Goal: Find specific page/section: Find specific page/section

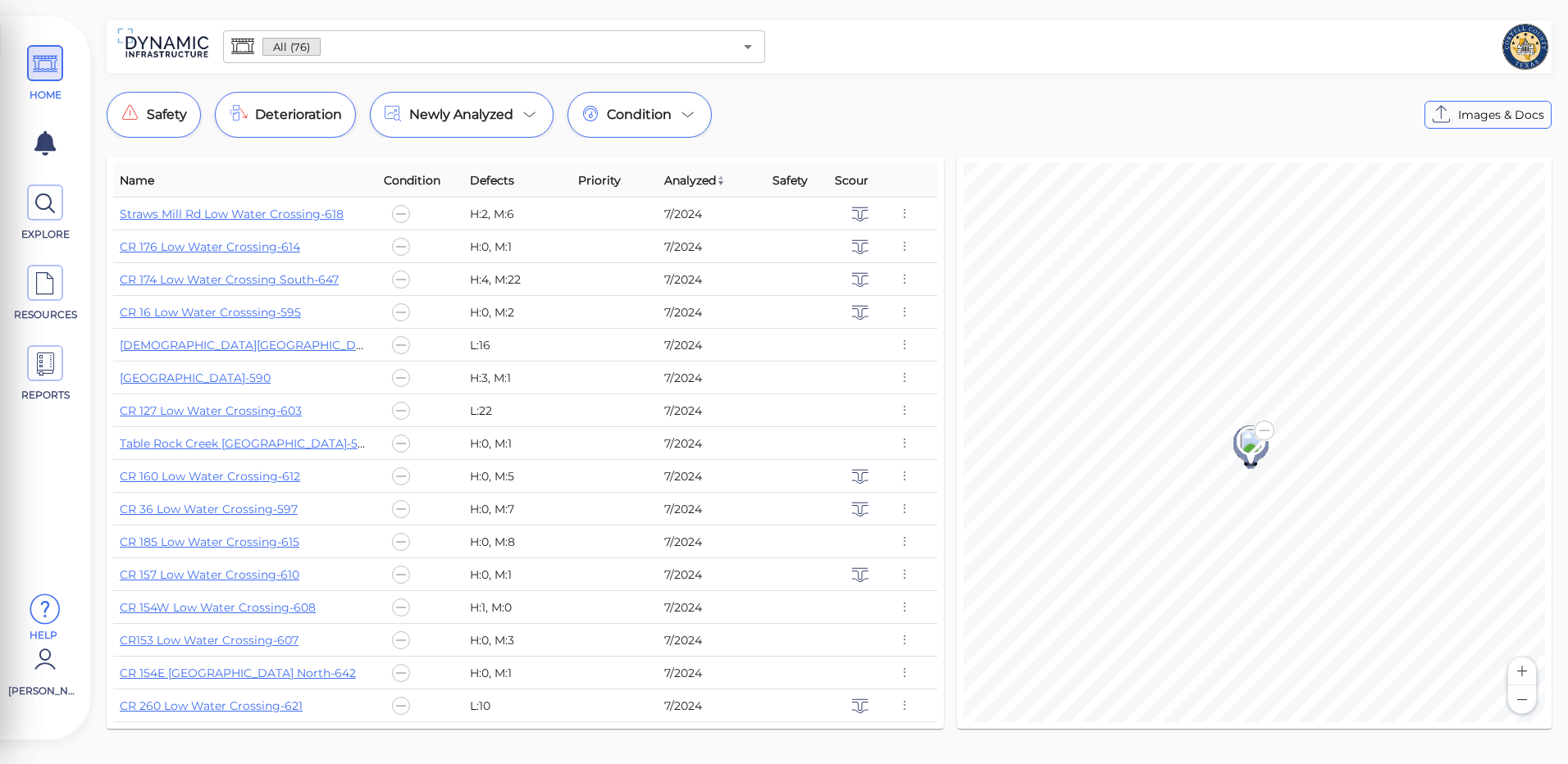
click at [44, 610] on icon at bounding box center [44, 610] width 32 height 49
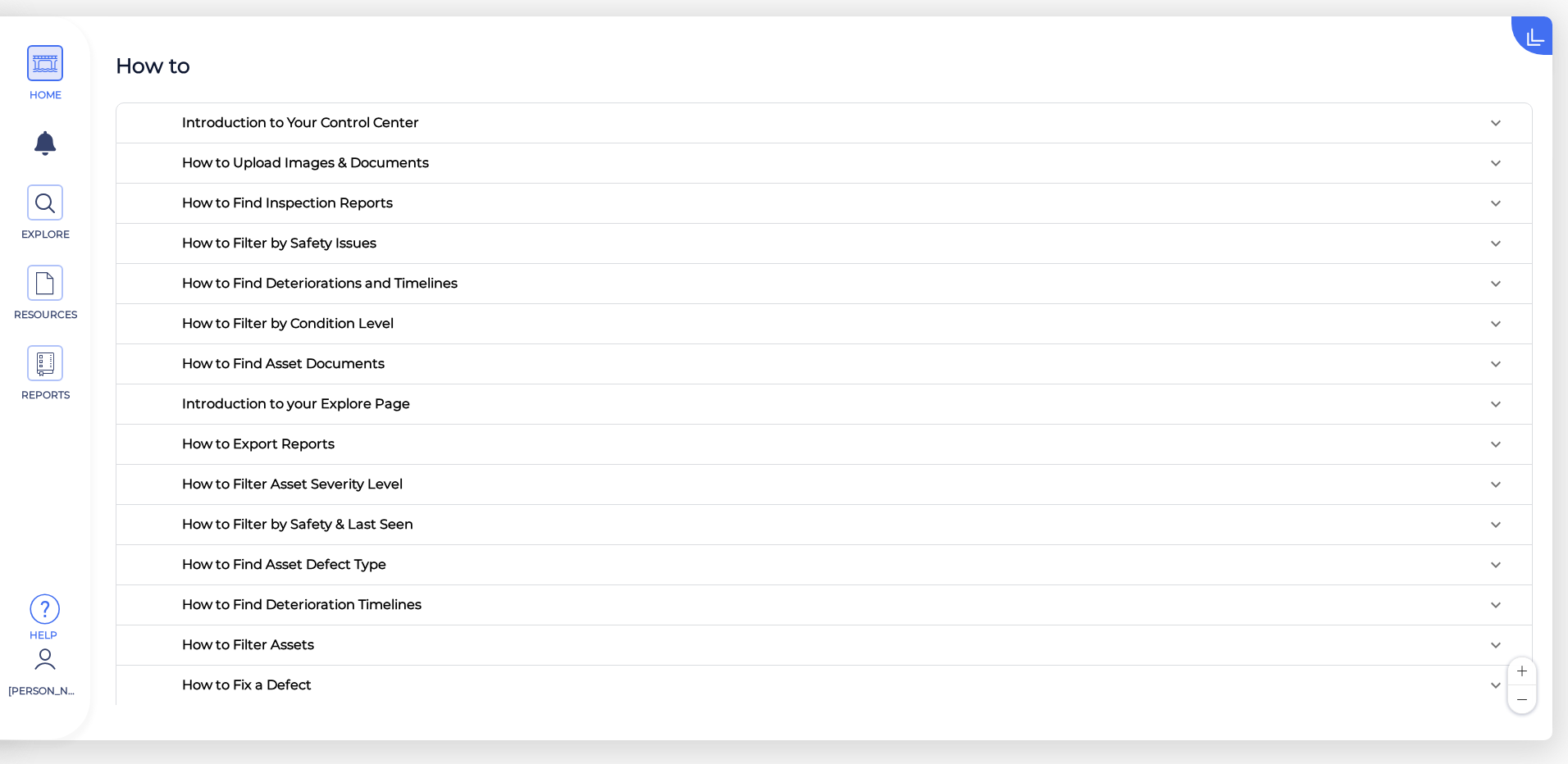
scroll to position [41, 0]
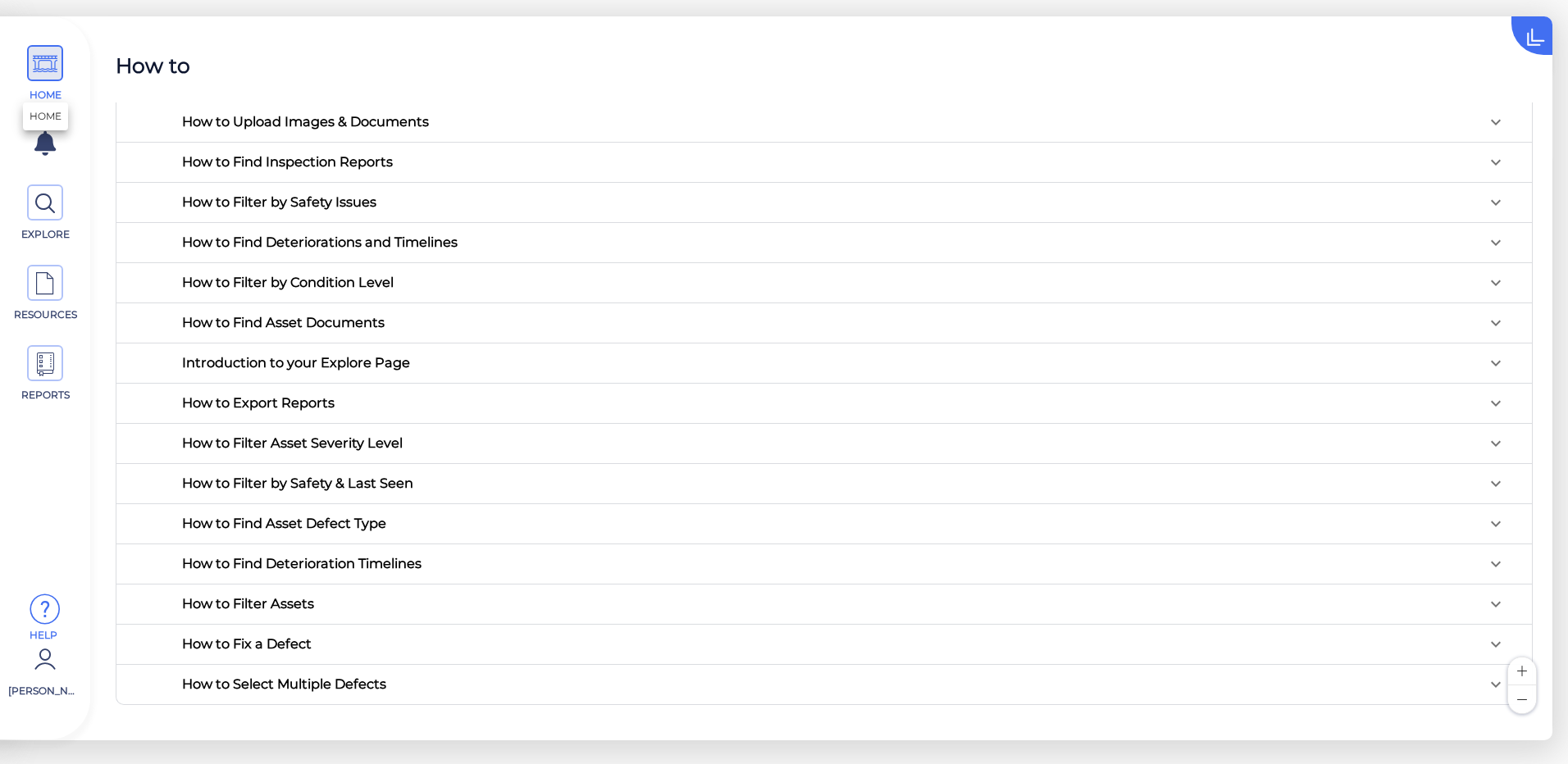
click at [48, 52] on icon at bounding box center [44, 65] width 25 height 37
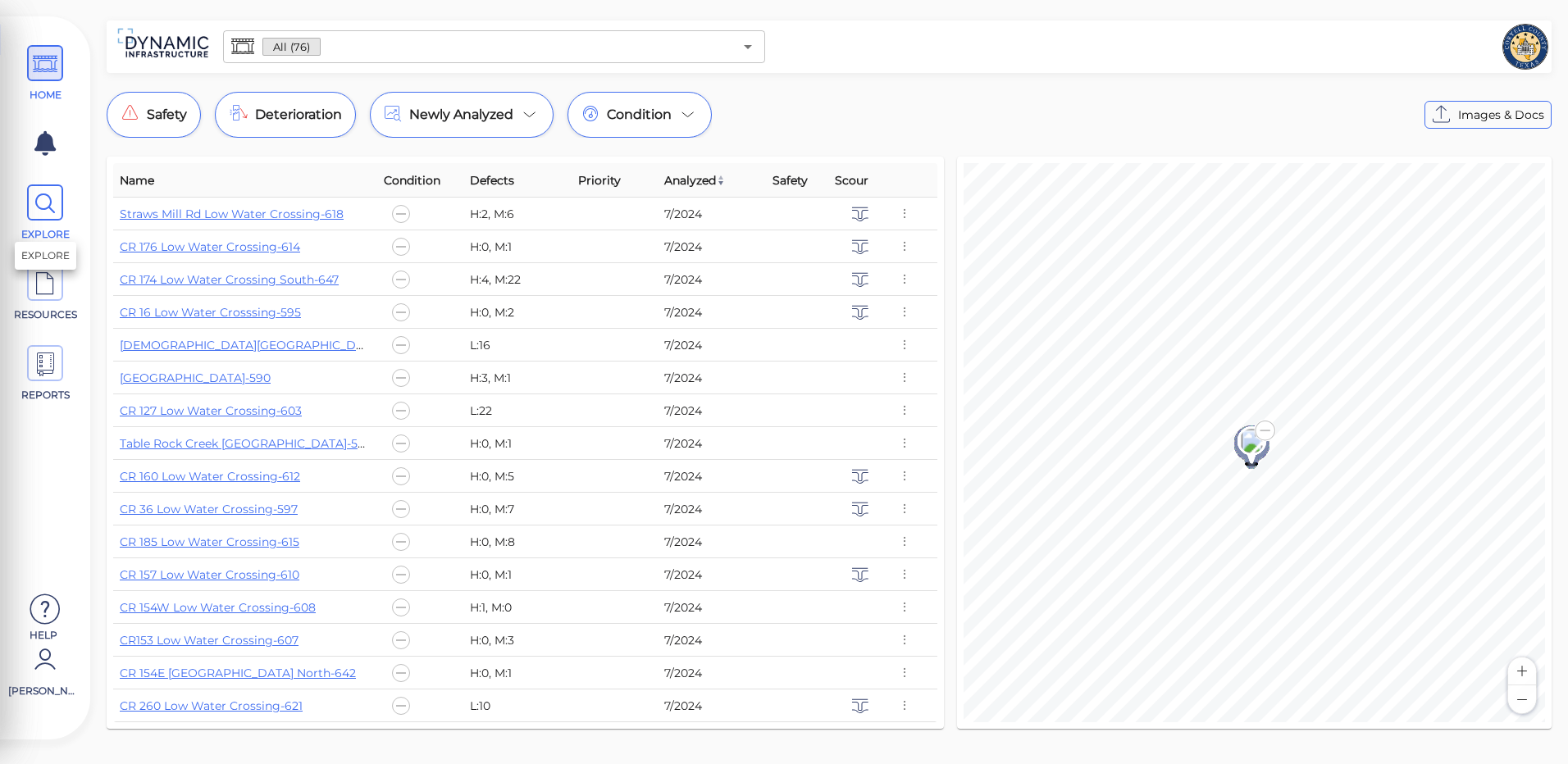
click at [52, 211] on icon at bounding box center [44, 204] width 25 height 37
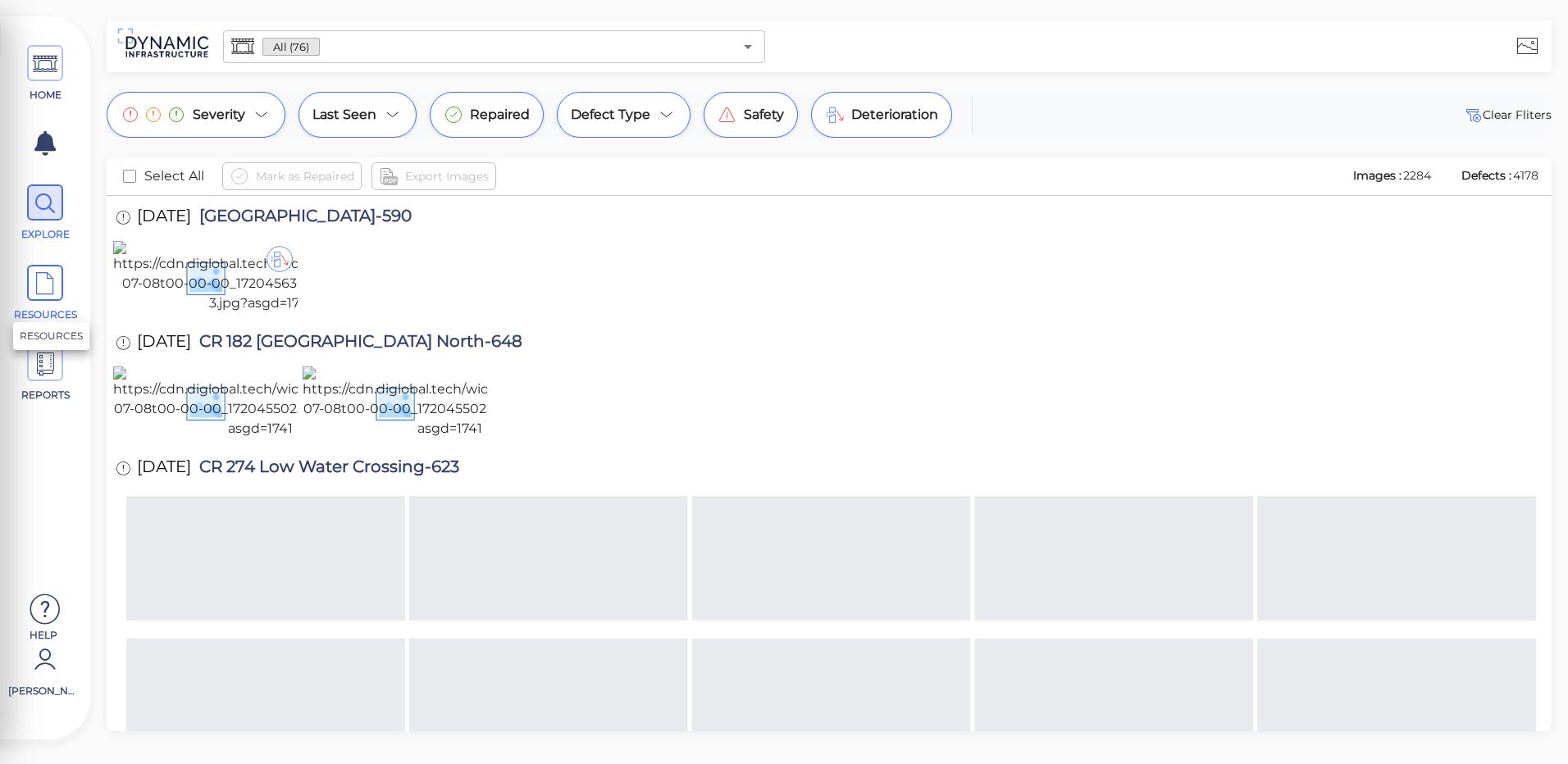
click at [40, 281] on icon at bounding box center [44, 285] width 25 height 37
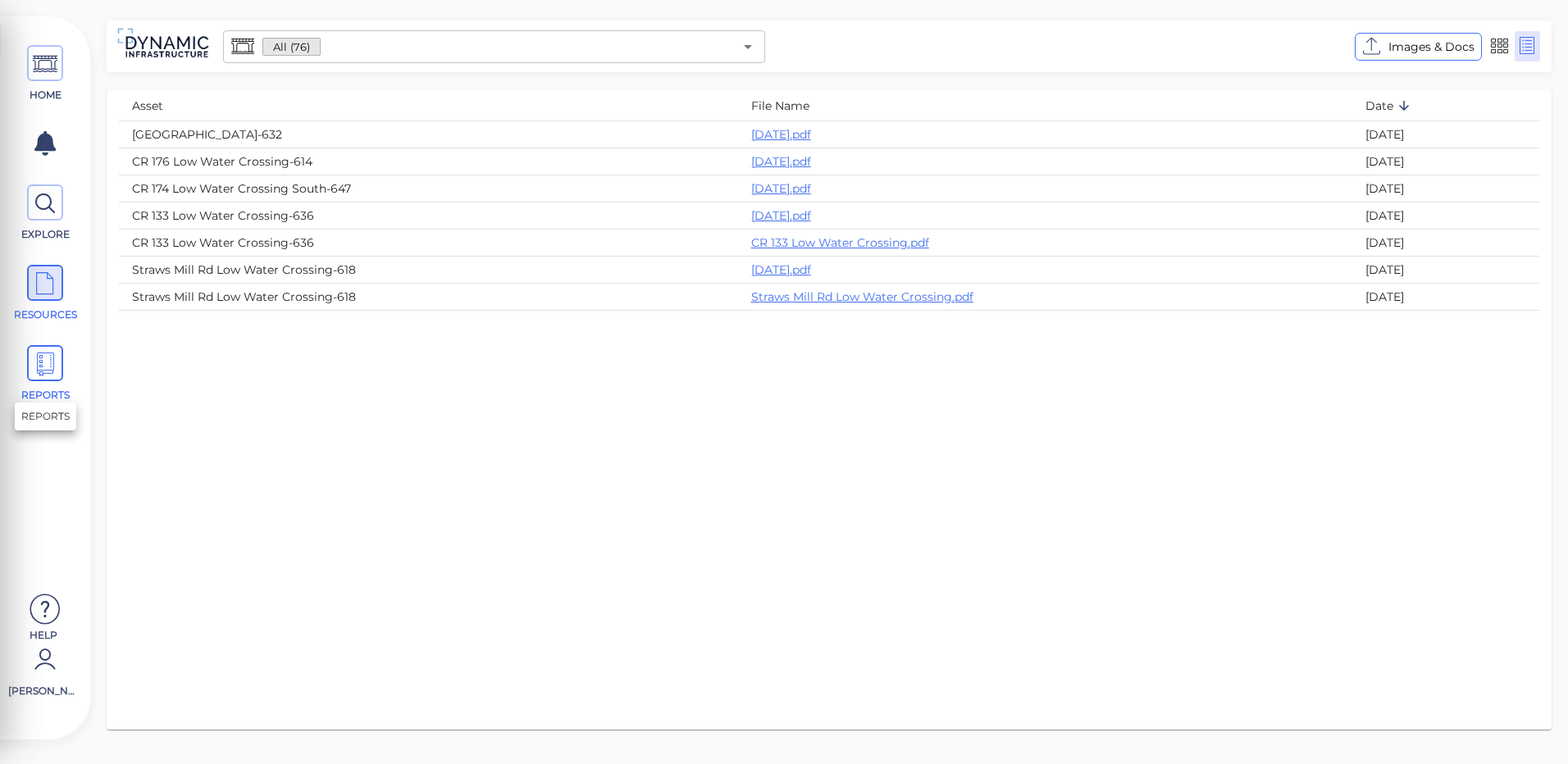
click at [49, 360] on icon at bounding box center [44, 364] width 25 height 37
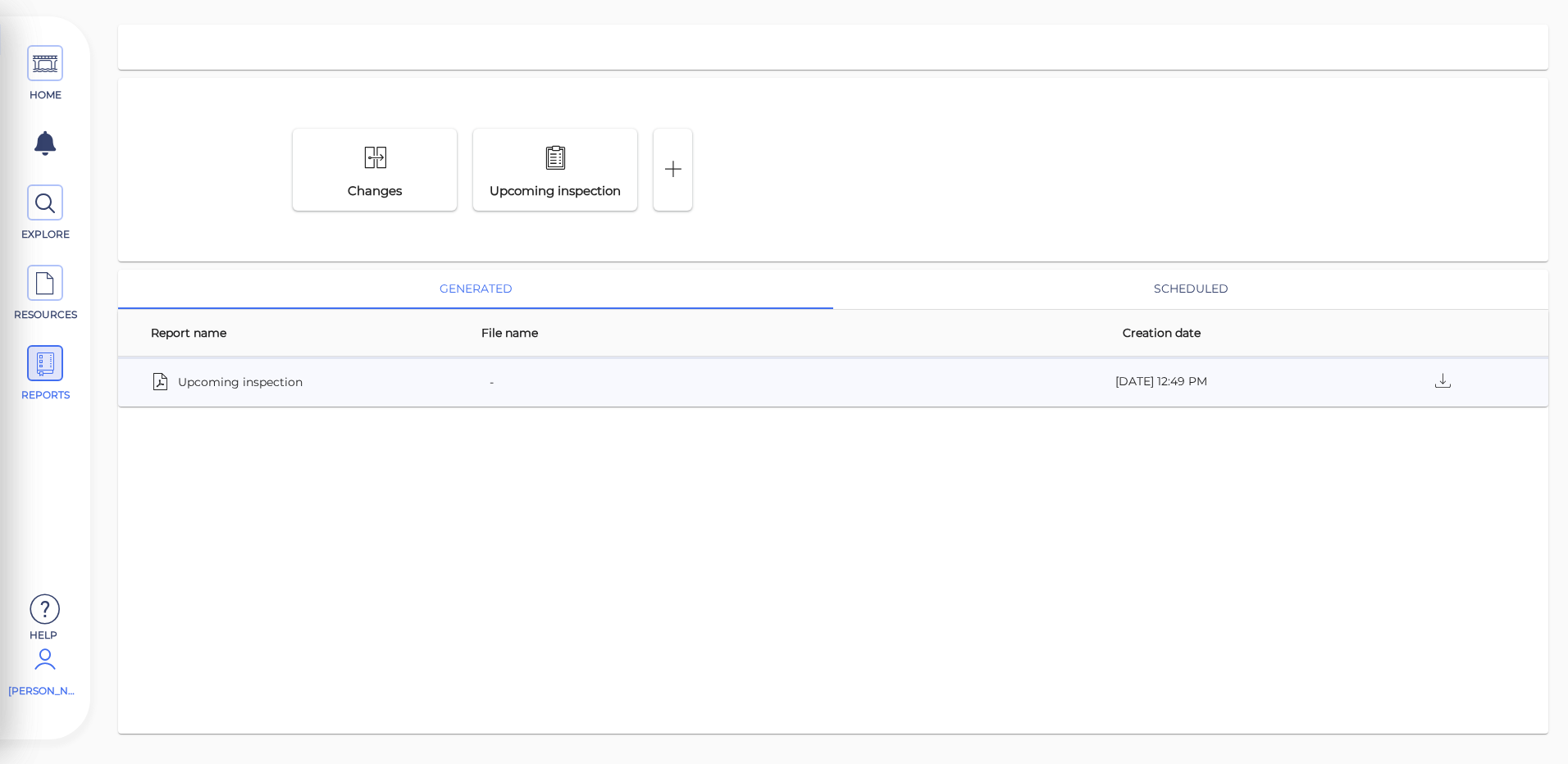
click at [51, 684] on span "James Kiphen" at bounding box center [42, 691] width 70 height 15
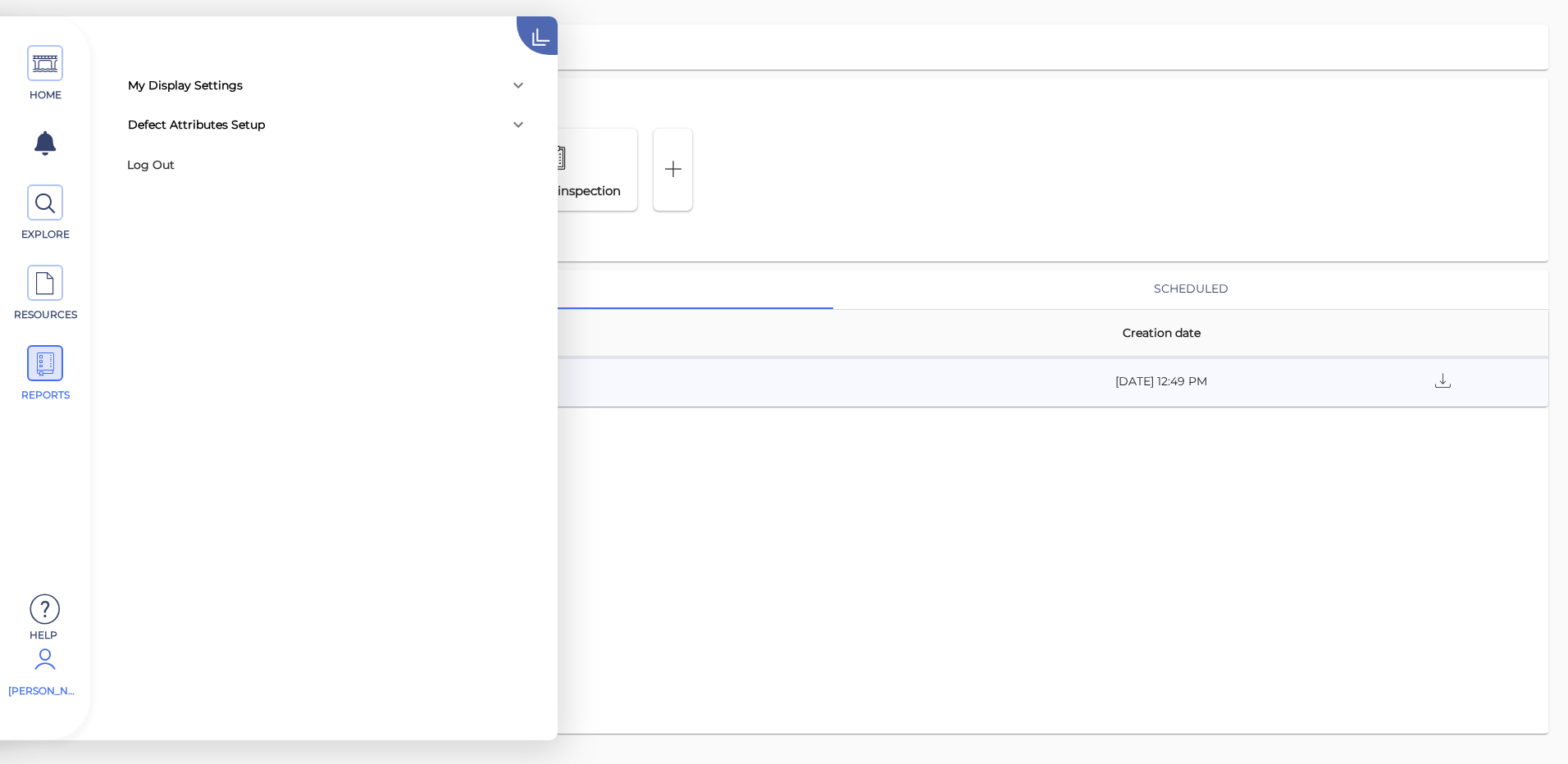
click at [551, 32] on icon at bounding box center [558, 20] width 82 height 82
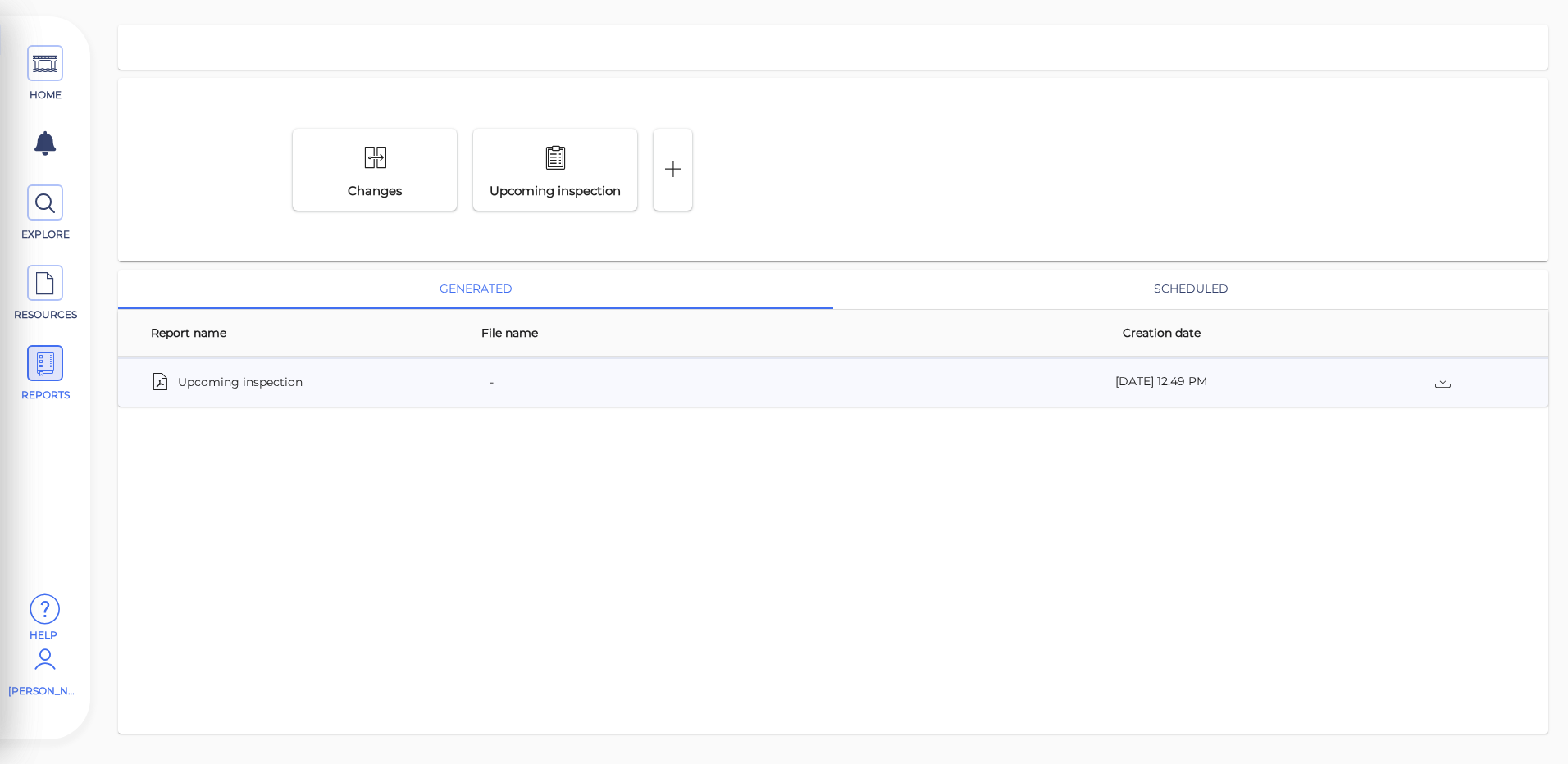
click at [40, 608] on icon at bounding box center [44, 610] width 32 height 49
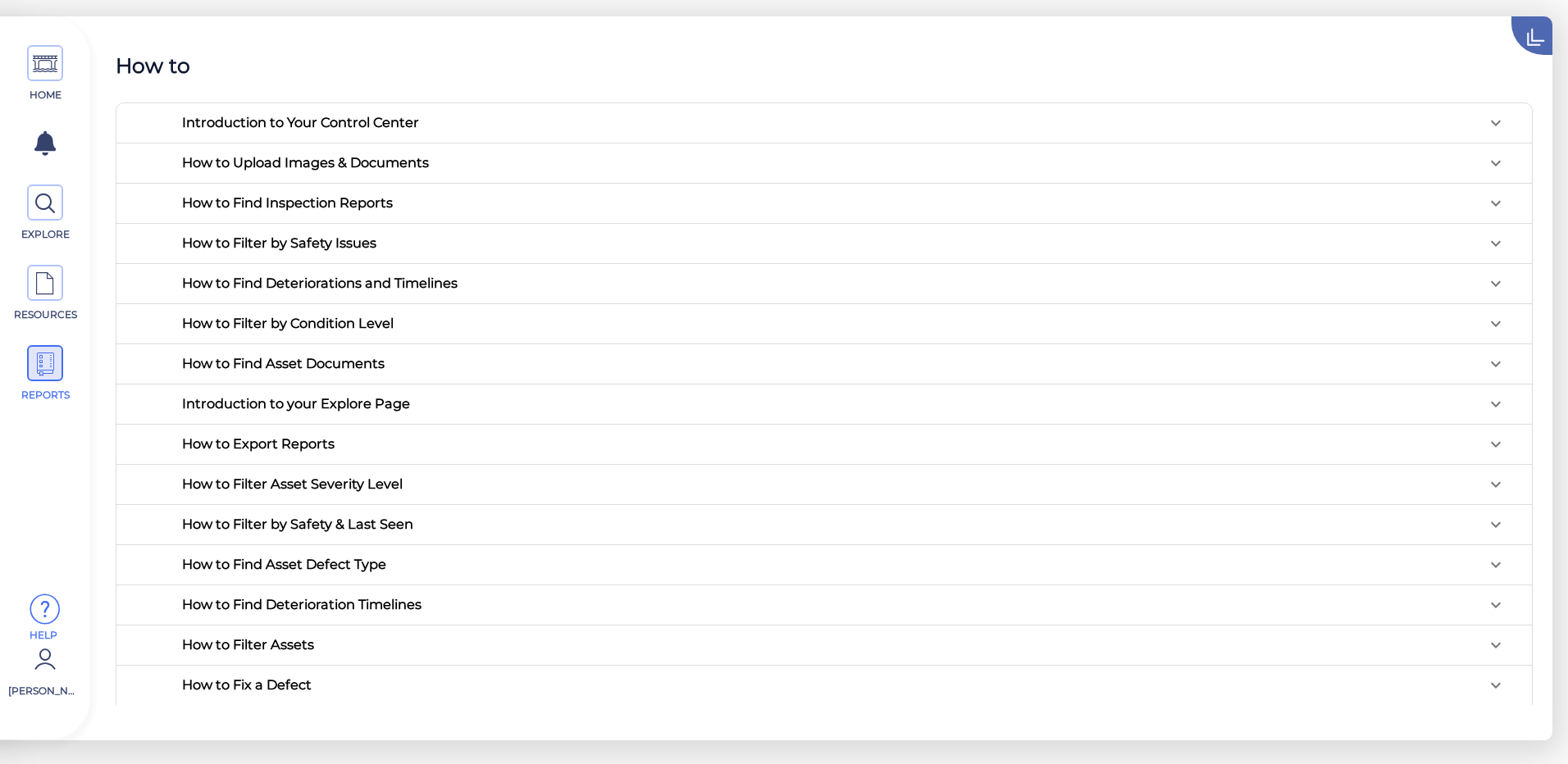
click at [1538, 24] on icon at bounding box center [1552, 20] width 82 height 82
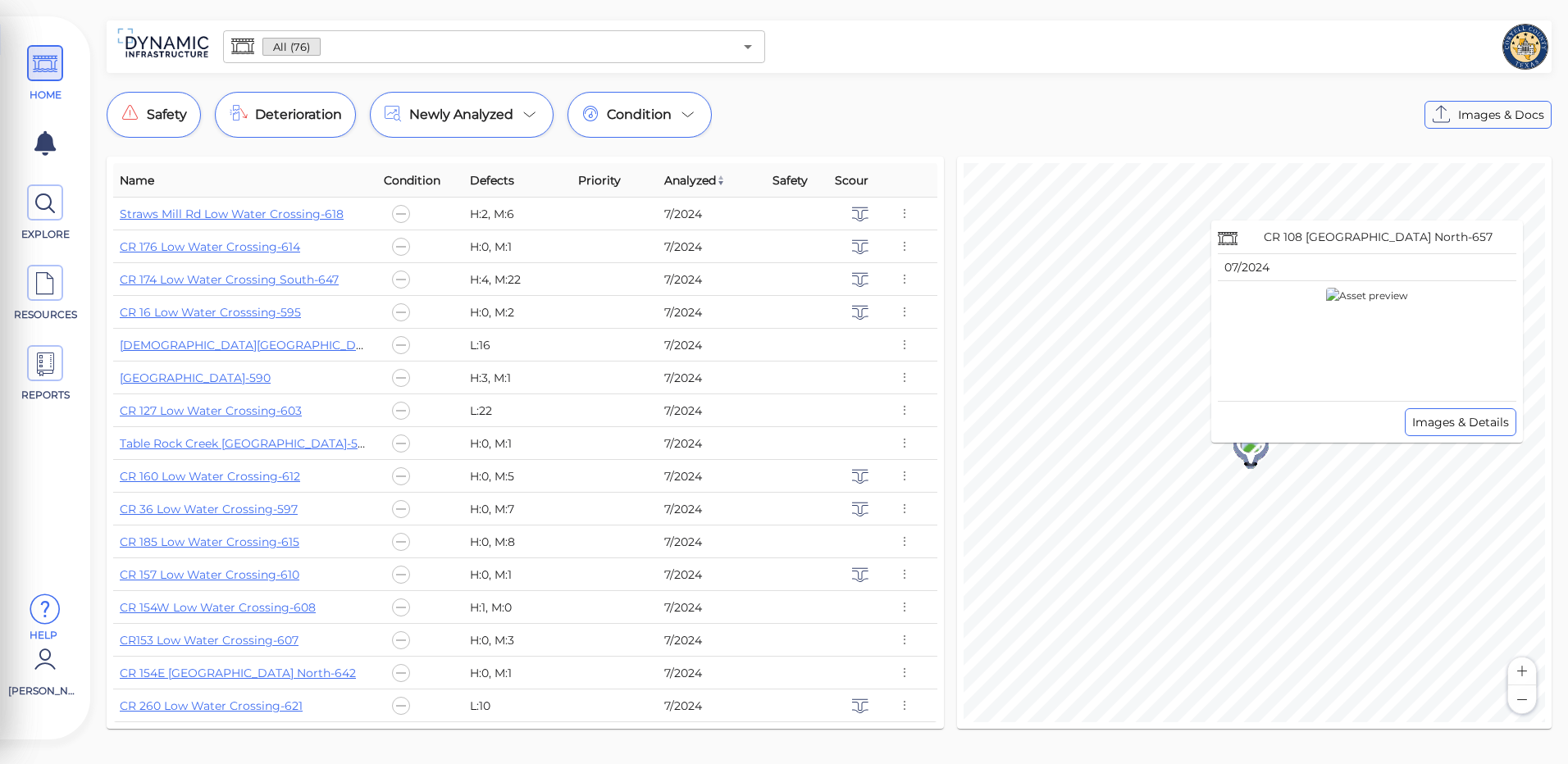
click at [1242, 469] on div at bounding box center [1254, 442] width 46 height 62
click at [1247, 453] on icon at bounding box center [1251, 445] width 28 height 37
click at [1525, 670] on button "Zoom in" at bounding box center [1522, 672] width 27 height 27
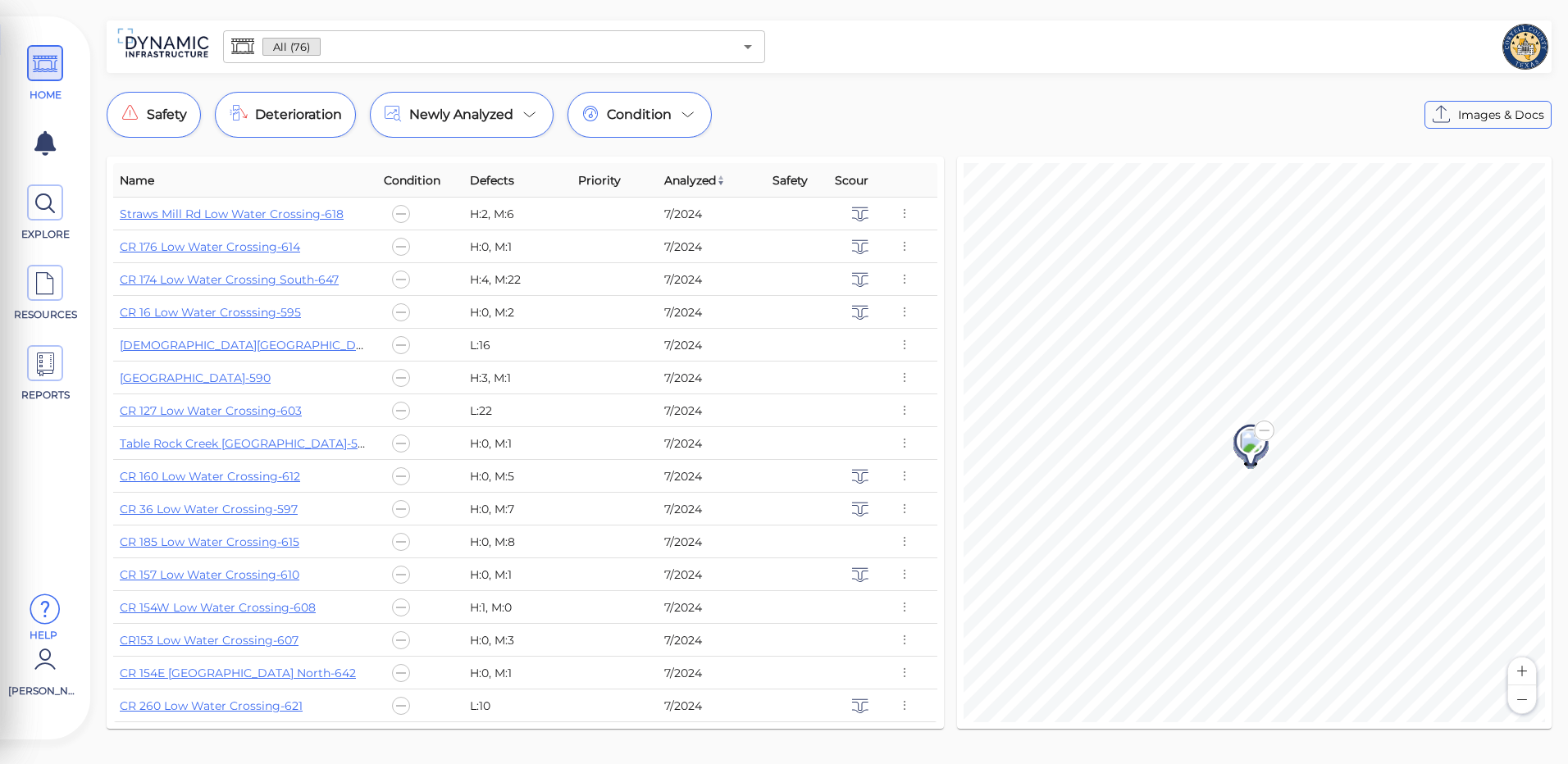
click at [1525, 670] on button "Zoom in" at bounding box center [1522, 672] width 27 height 27
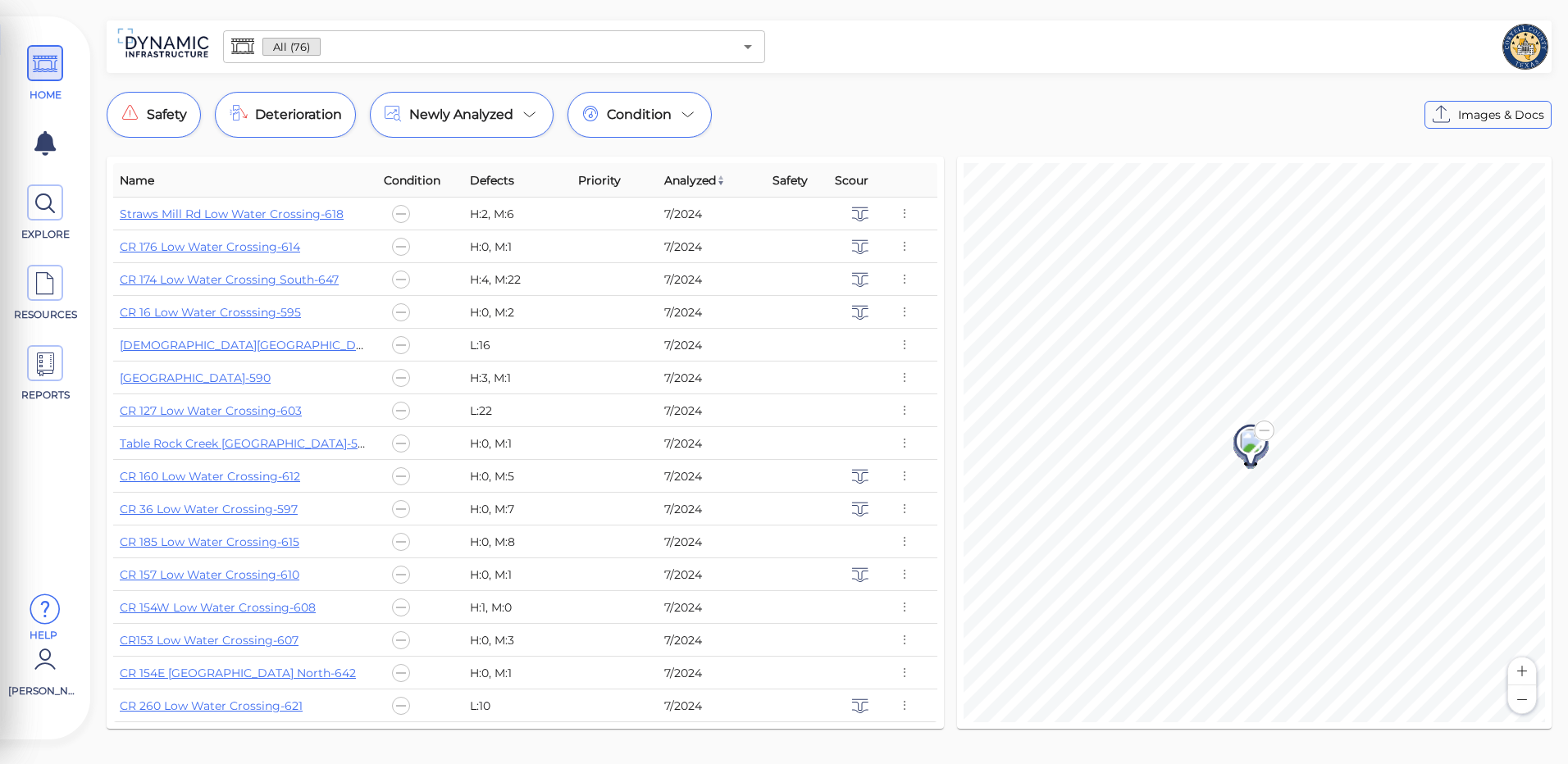
click at [1525, 670] on button "Zoom in" at bounding box center [1522, 672] width 27 height 27
click at [938, 177] on div "Name Condition Defects Priority Analyzed Safety Scour Straws Mill Rd Low Water …" at bounding box center [829, 443] width 1458 height 585
click at [977, 126] on div "All (76) ​ Safety Deterioration Newly Analyzed Condition Images & Docs Name Con…" at bounding box center [829, 380] width 1478 height 719
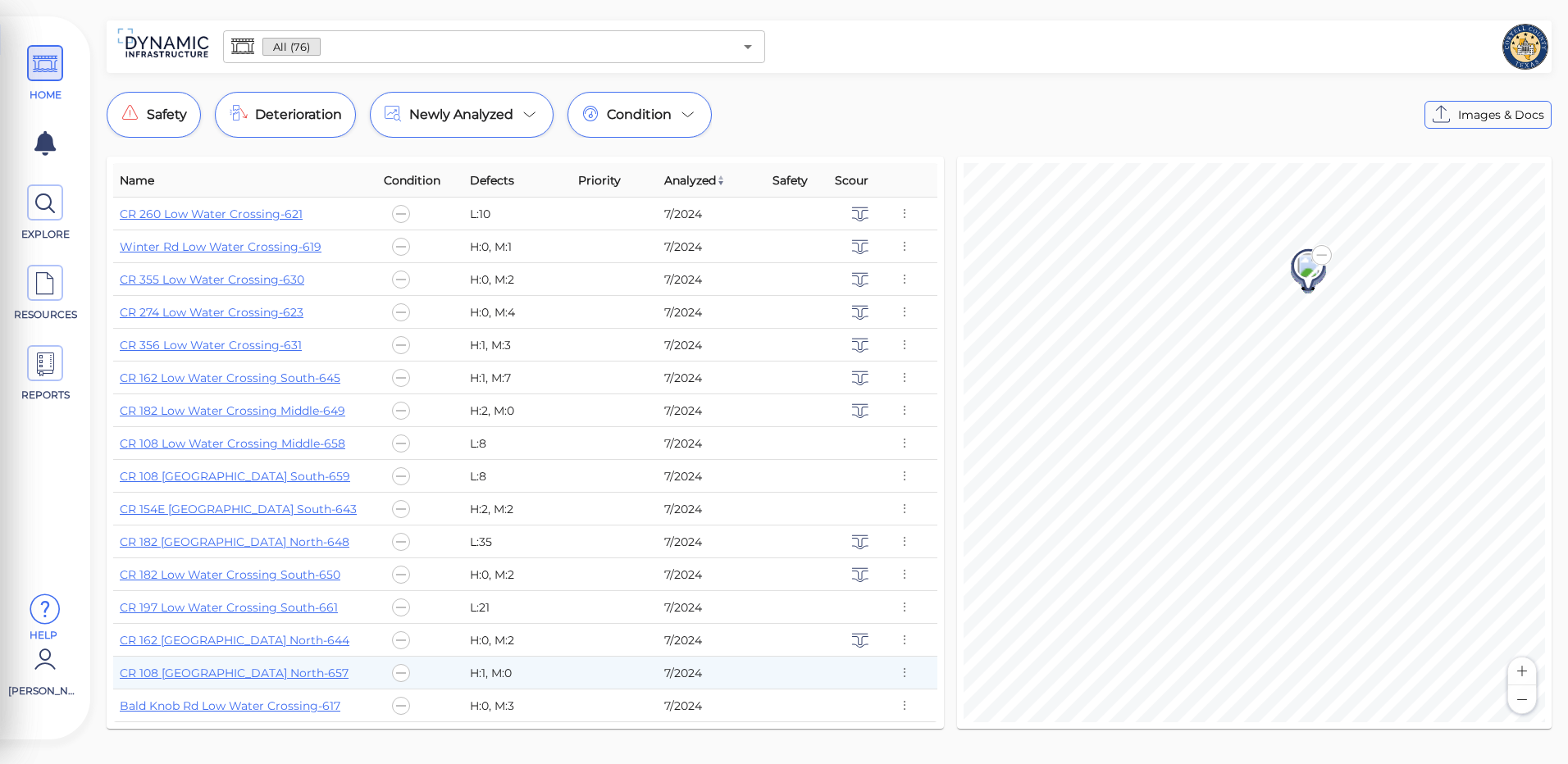
scroll to position [1148, 0]
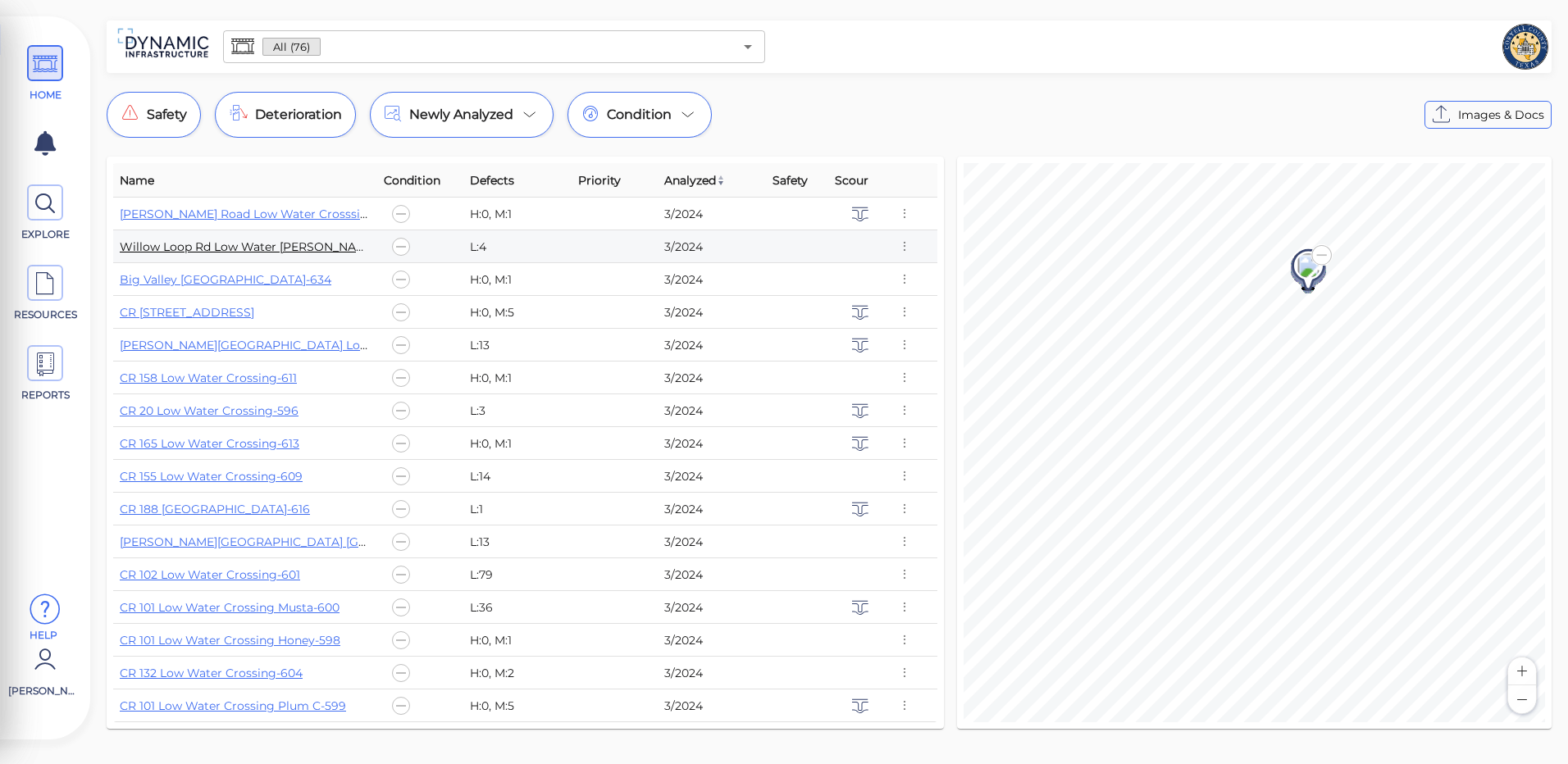
click at [299, 247] on link "Willow Loop Rd Low Water Crossin-635" at bounding box center [260, 246] width 282 height 15
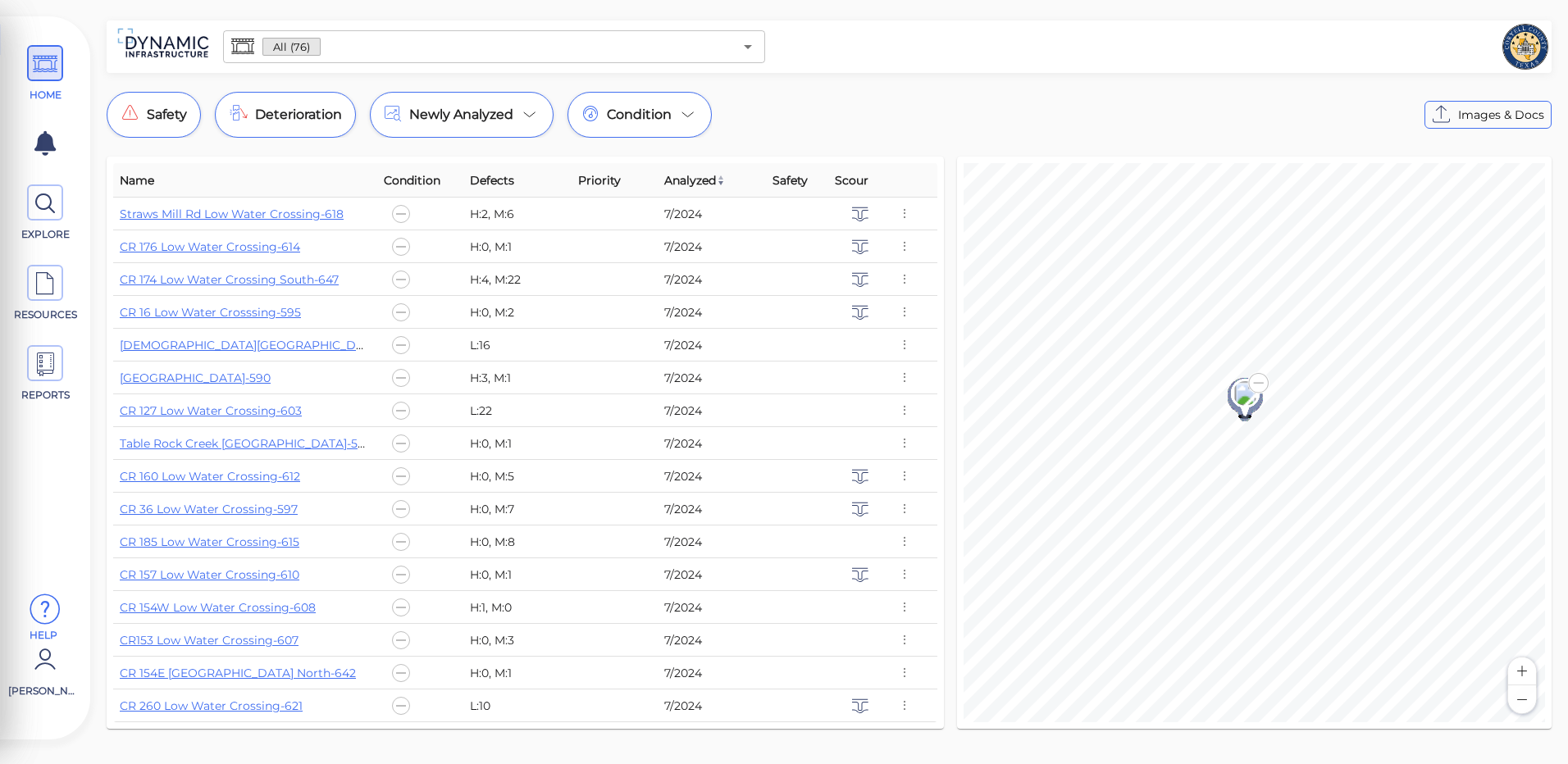
click at [1519, 660] on button "Zoom in" at bounding box center [1522, 672] width 27 height 27
click at [1520, 666] on button "Zoom in" at bounding box center [1522, 672] width 27 height 27
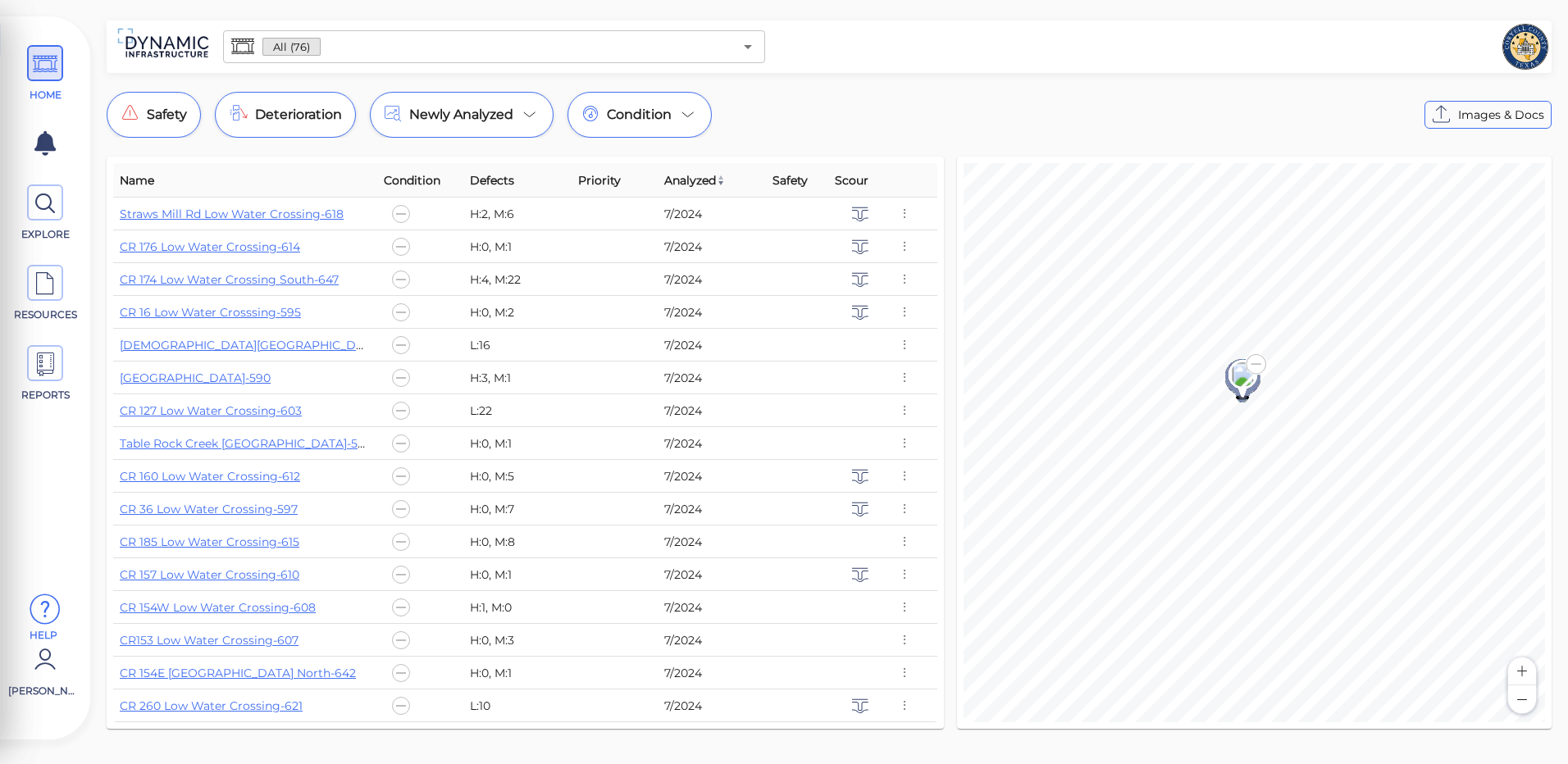
click at [1520, 687] on button "Zoom out" at bounding box center [1522, 699] width 27 height 27
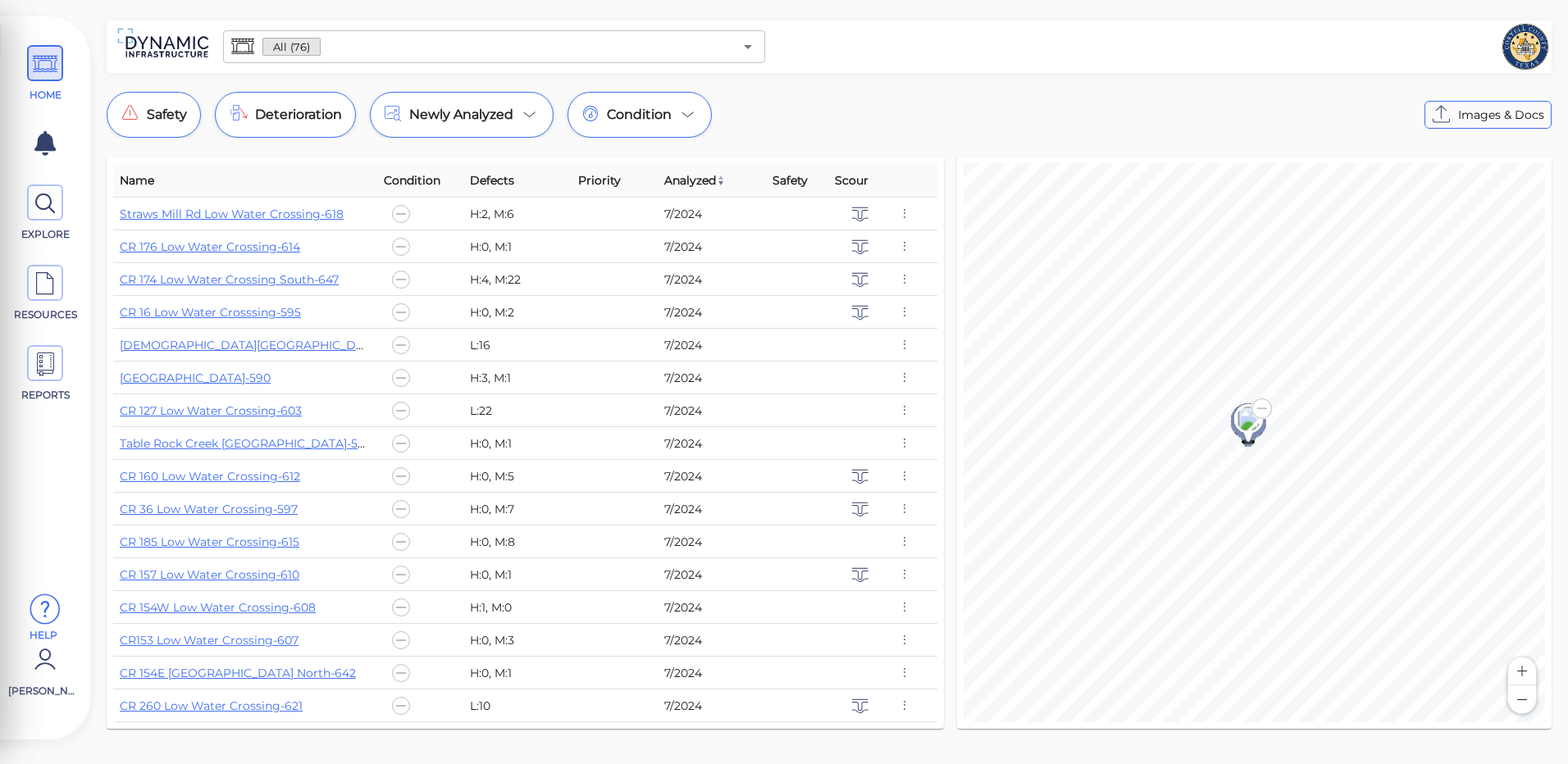
click at [1520, 687] on button "Zoom out" at bounding box center [1522, 699] width 27 height 27
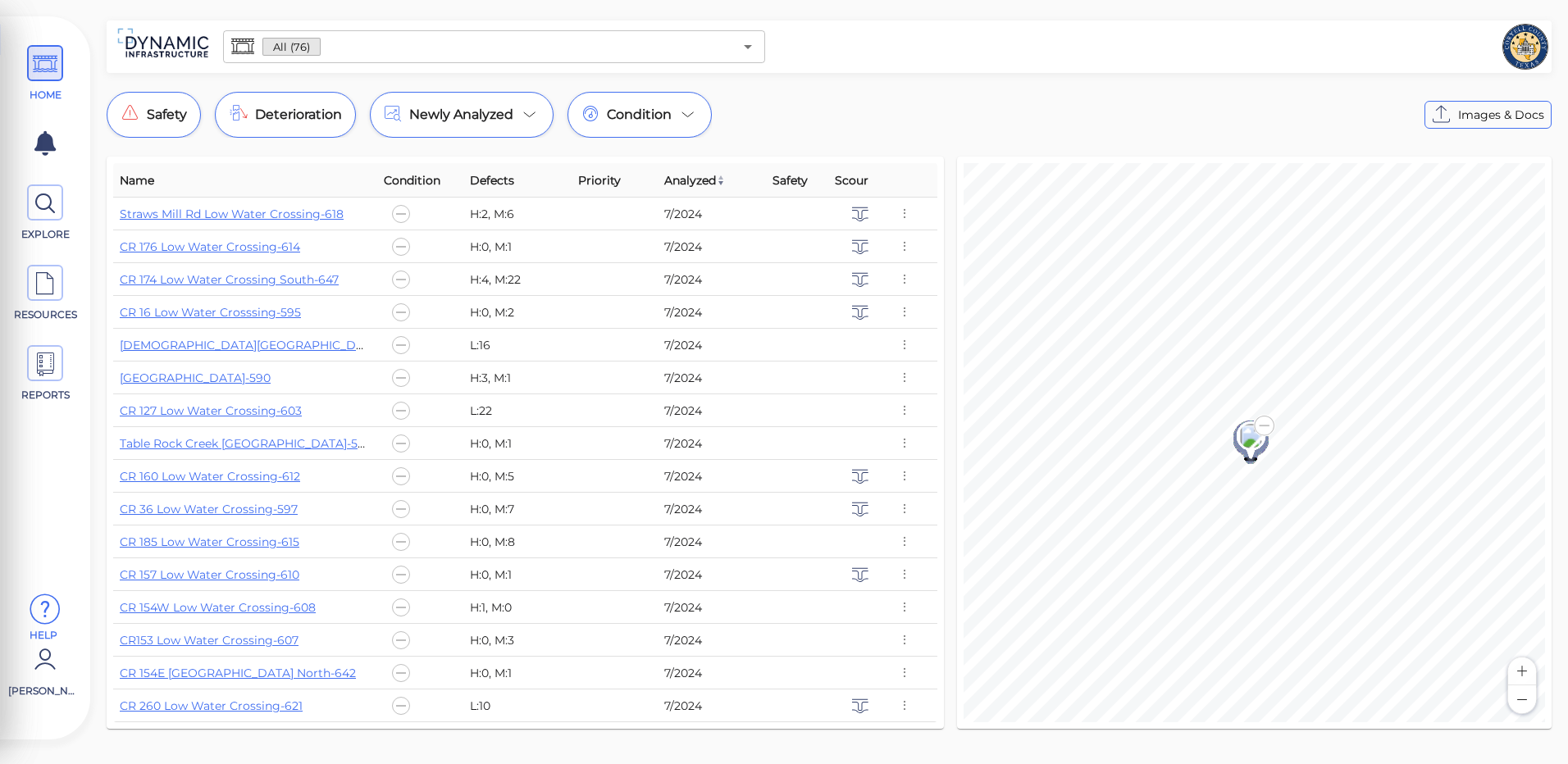
click at [1520, 687] on button "Zoom out" at bounding box center [1522, 699] width 27 height 27
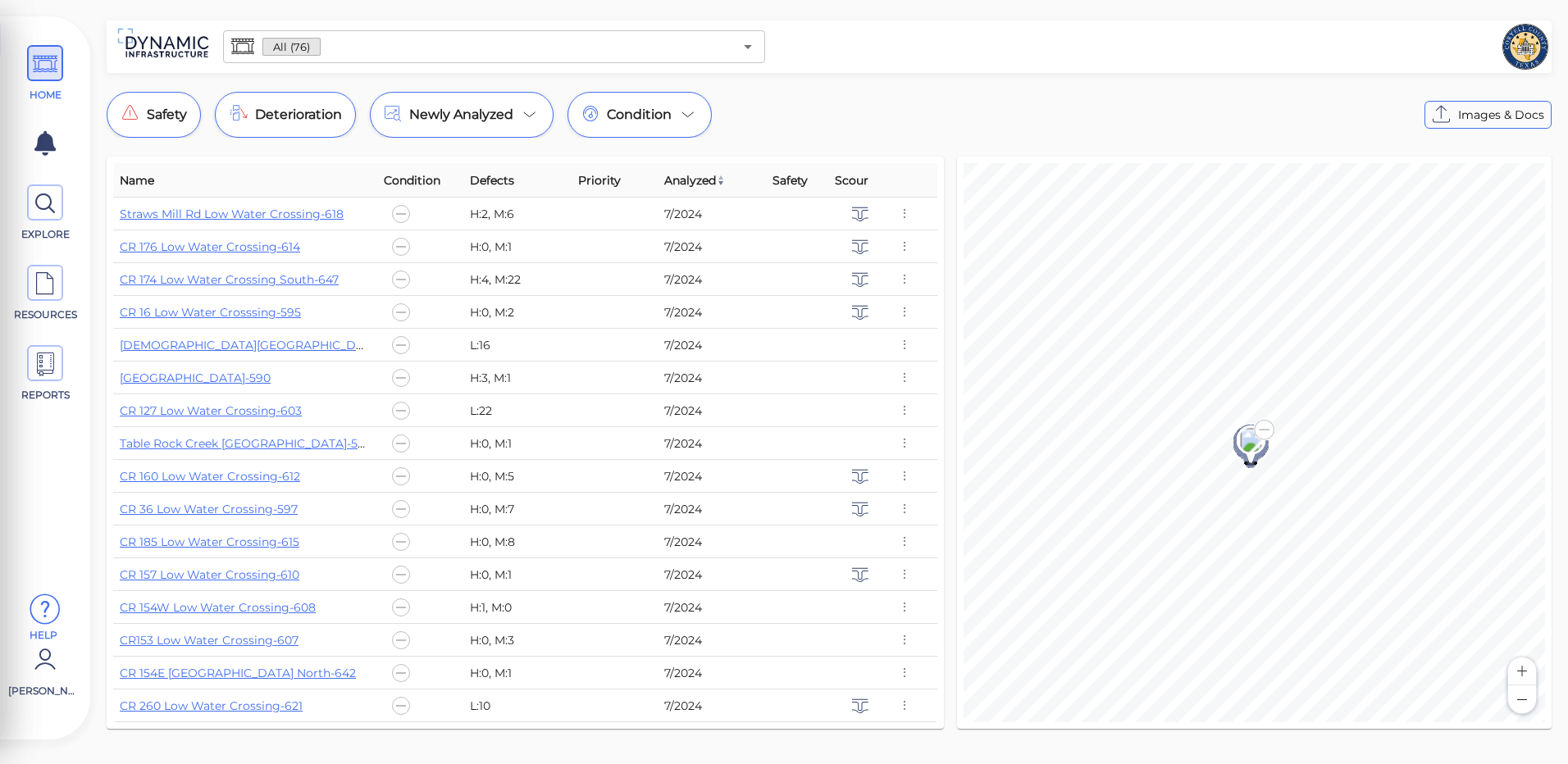
click at [1520, 687] on button "Zoom out" at bounding box center [1522, 699] width 27 height 27
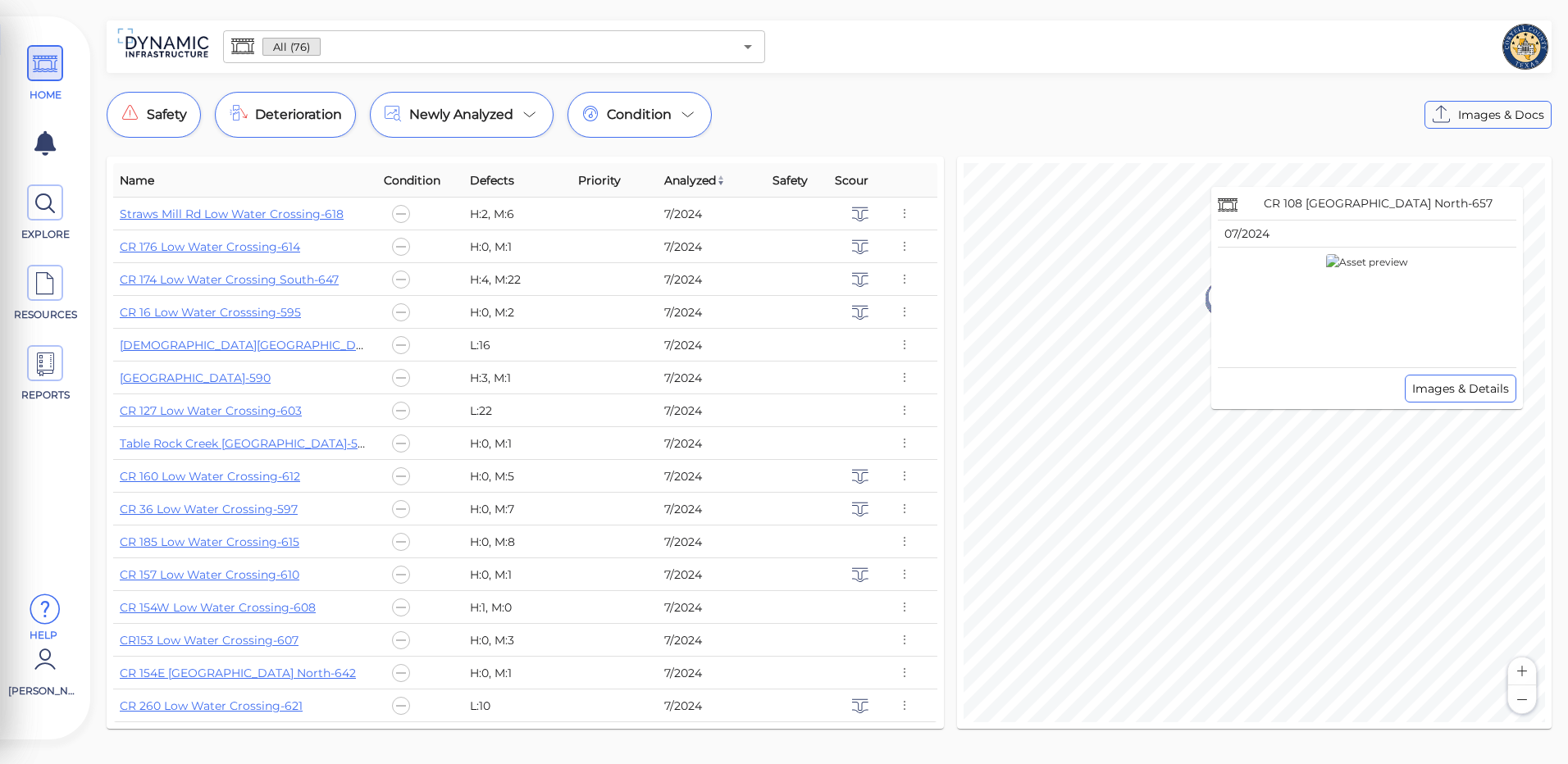
click at [1226, 305] on div at bounding box center [1367, 307] width 298 height 107
click at [1512, 684] on button "Zoom in" at bounding box center [1522, 672] width 27 height 27
click at [1516, 680] on button "Zoom in" at bounding box center [1522, 672] width 27 height 27
drag, startPoint x: 1551, startPoint y: 732, endPoint x: 1314, endPoint y: 740, distance: 237.1
click at [1314, 740] on div "Name Condition Defects Priority Analyzed Safety Scour Straws Mill Rd Low Water …" at bounding box center [830, 450] width 1445 height 585
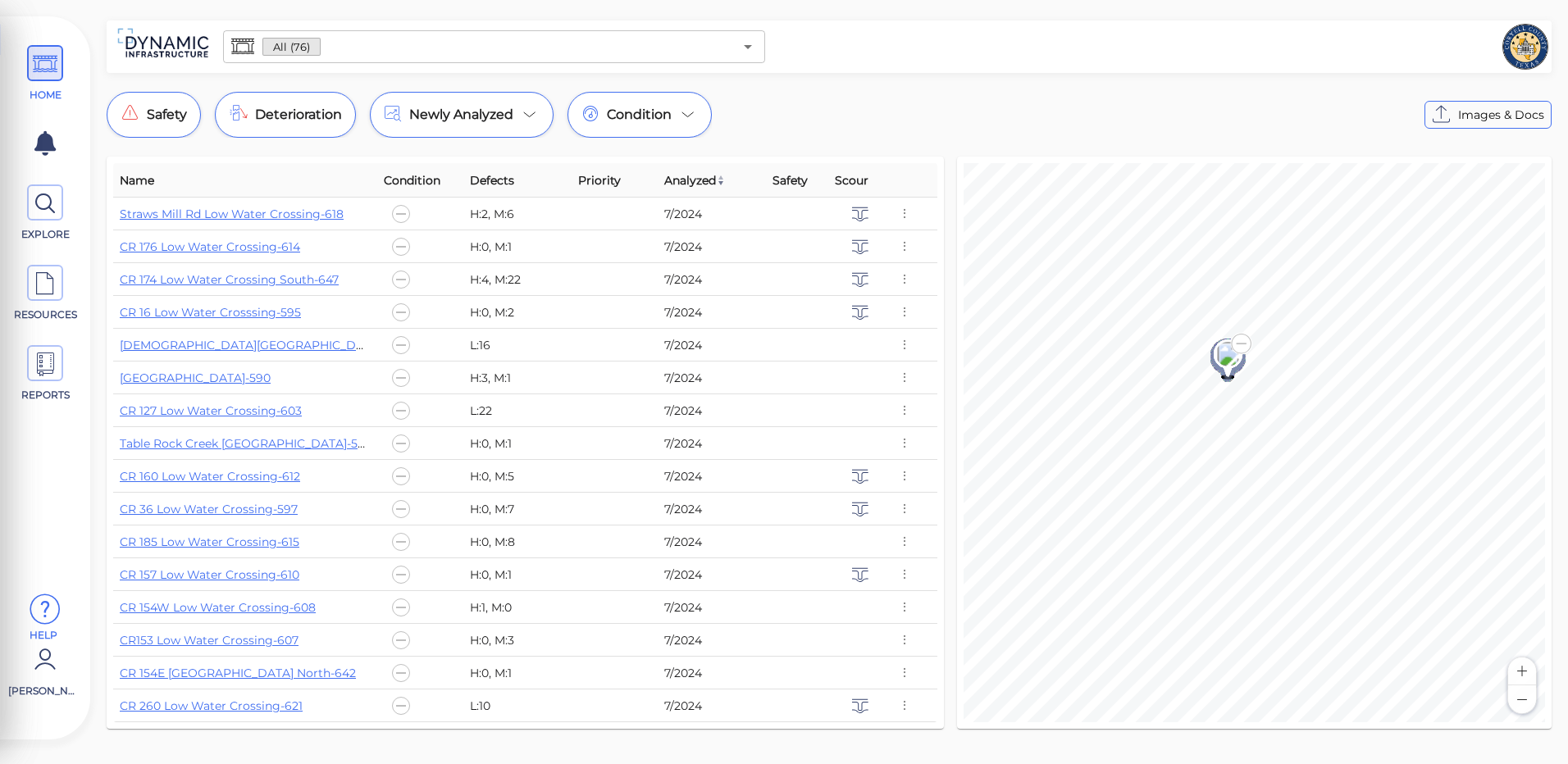
click at [1142, 720] on div "© Mapbox © OpenStreetMap Improve this map" at bounding box center [1255, 443] width 595 height 573
